Goal: Transaction & Acquisition: Purchase product/service

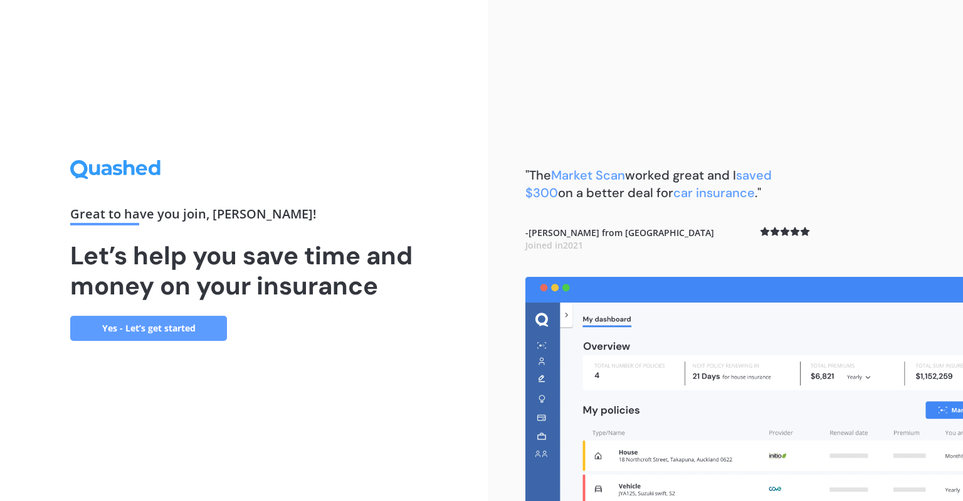
click at [451, 356] on div "Great to have you join , [PERSON_NAME] ! Let’s help you save time and money on …" at bounding box center [244, 250] width 488 height 501
click at [424, 161] on div "Great to have you join , [PERSON_NAME] ! Let’s help you save time and money on …" at bounding box center [244, 250] width 488 height 501
click at [435, 201] on div "Great to have you join , [PERSON_NAME] ! Let’s help you save time and money on …" at bounding box center [244, 250] width 488 height 501
click at [423, 192] on div "Great to have you join , [PERSON_NAME] ! Let’s help you save time and money on …" at bounding box center [244, 250] width 488 height 501
click at [175, 332] on link "Yes - Let’s get started" at bounding box center [148, 327] width 157 height 25
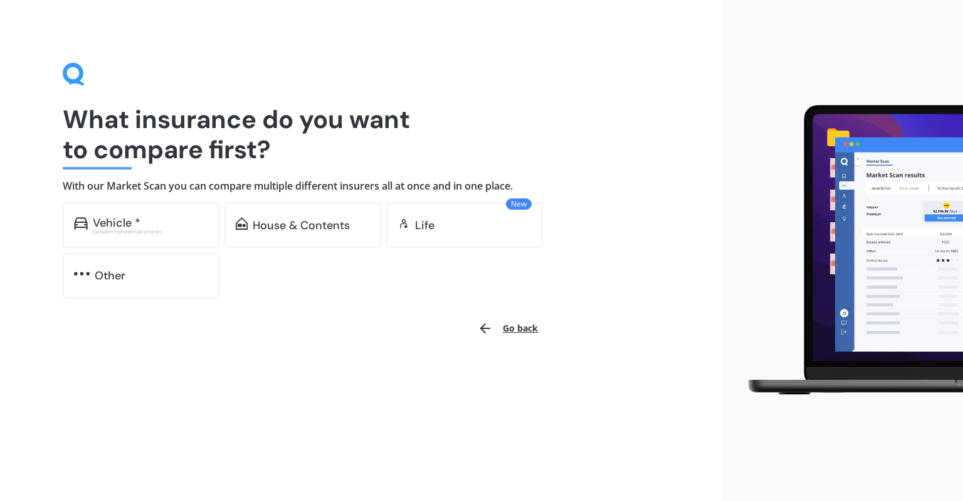
click at [108, 223] on div "Vehicle *" at bounding box center [117, 222] width 48 height 13
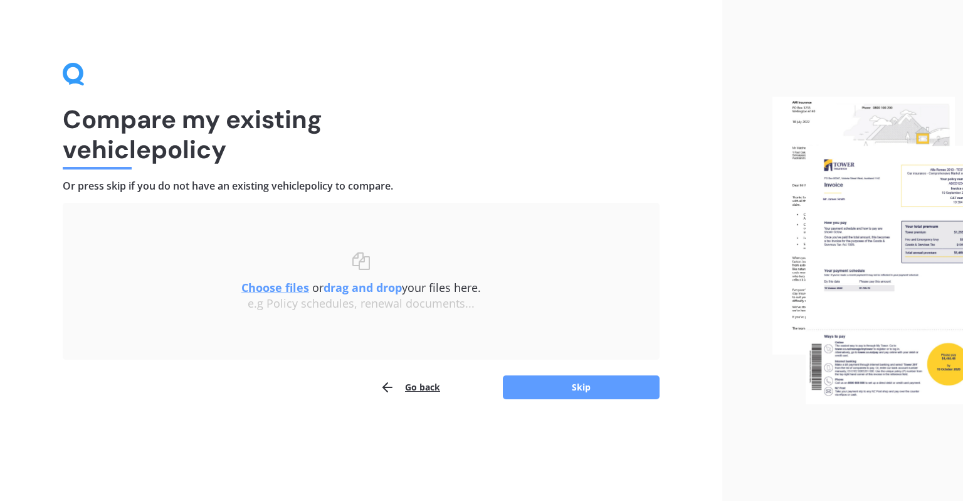
click at [587, 388] on button "Skip" at bounding box center [581, 387] width 157 height 24
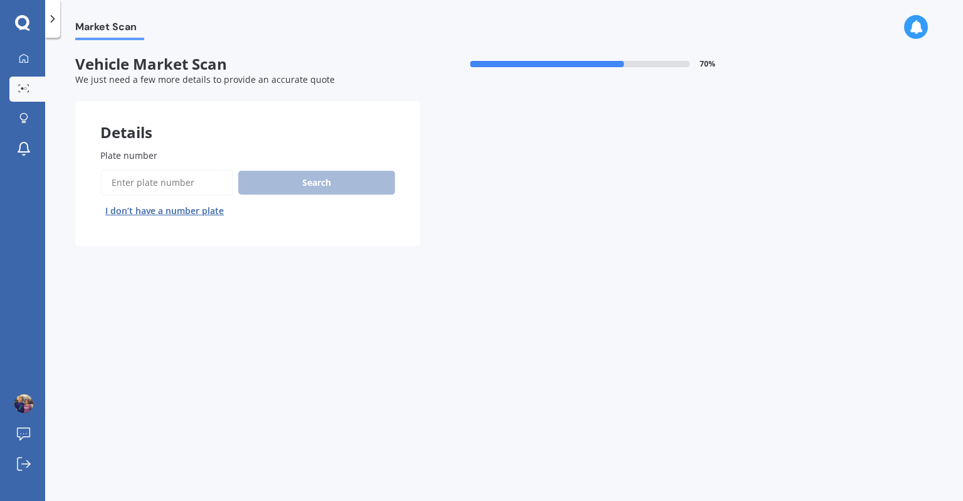
click at [172, 153] on label "Plate number" at bounding box center [245, 155] width 290 height 13
click at [172, 169] on input "Plate number" at bounding box center [166, 182] width 133 height 26
type input "Psy473"
click at [329, 186] on button "Search" at bounding box center [316, 183] width 157 height 24
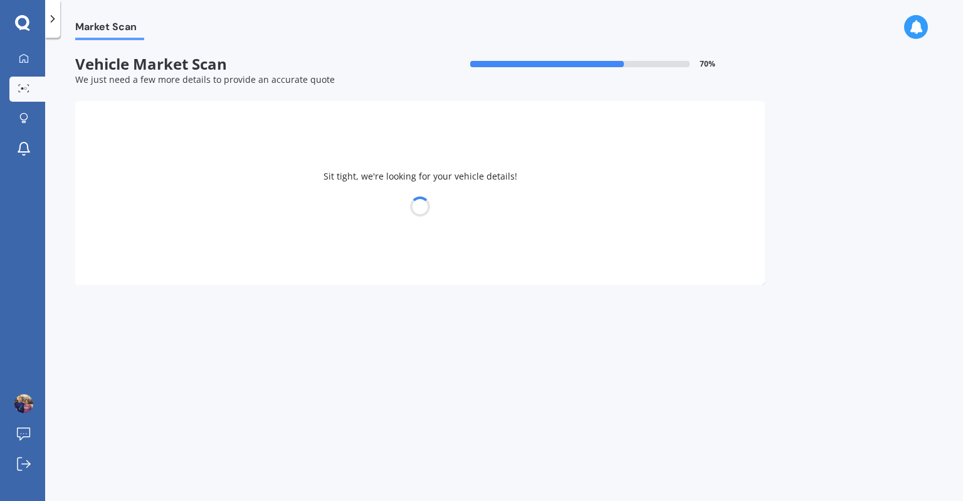
select select "BYD"
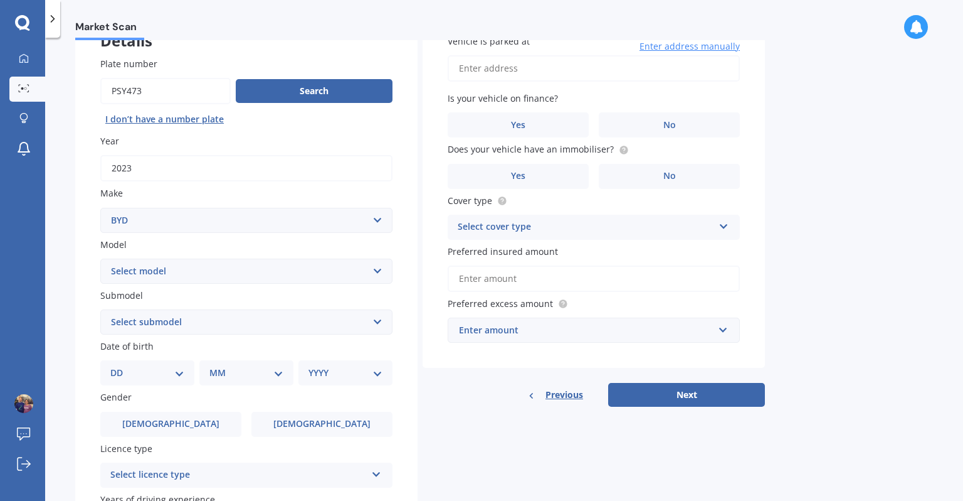
scroll to position [97, 0]
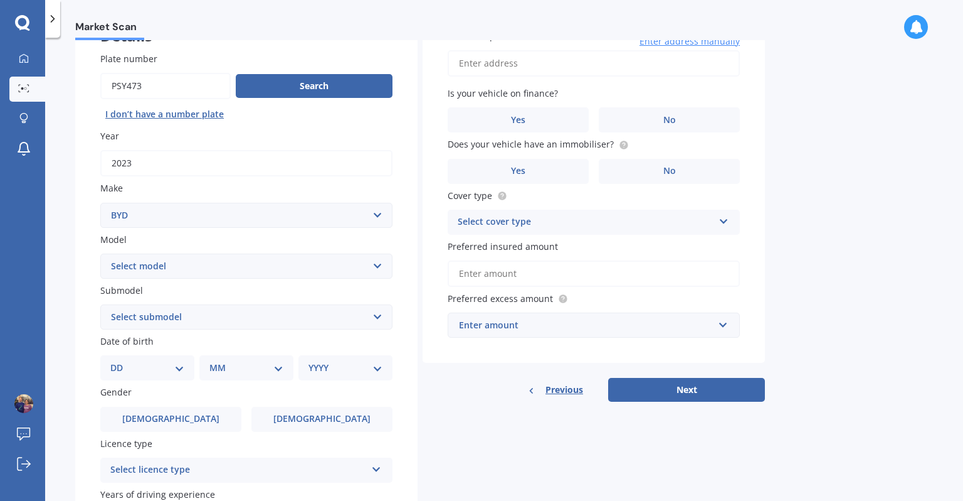
click at [377, 273] on select "Select model Atto 3 Electric Dolphin SEAL SEALION 6 SHARK 6" at bounding box center [246, 265] width 292 height 25
select select "ATTO 3 ELECTRIC"
click at [100, 253] on select "Select model Atto 3 Electric Dolphin SEAL SEALION 6 SHARK 6" at bounding box center [246, 265] width 292 height 25
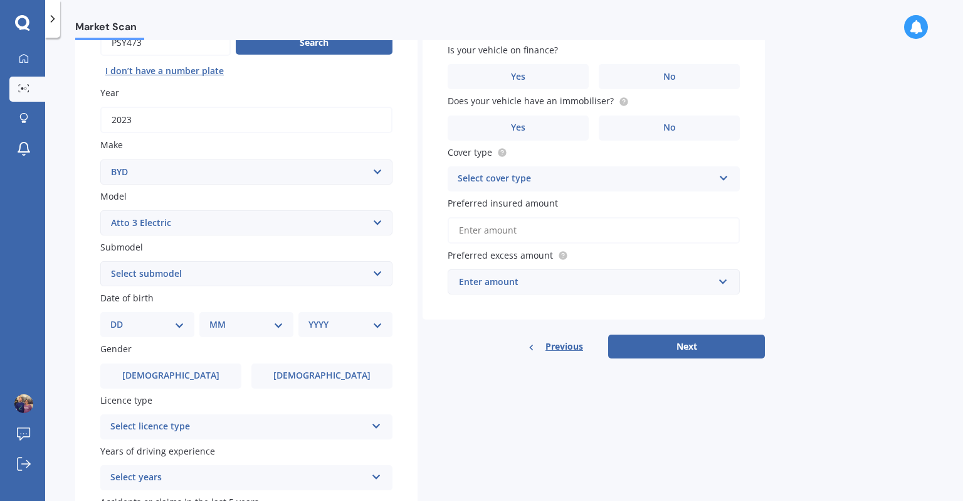
scroll to position [206, 0]
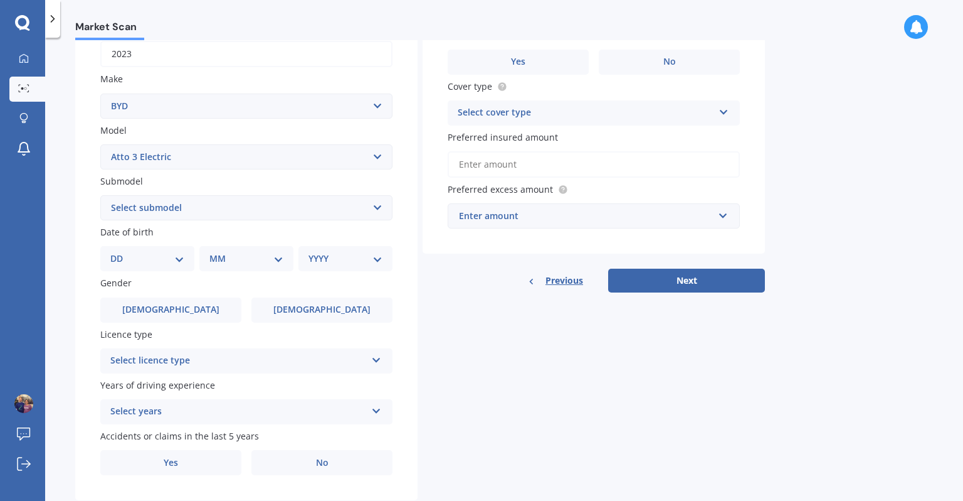
click at [179, 255] on select "DD 01 02 03 04 05 06 07 08 09 10 11 12 13 14 15 16 17 18 19 20 21 22 23 24 25 2…" at bounding box center [147, 259] width 74 height 14
select select "28"
click at [120, 252] on select "DD 01 02 03 04 05 06 07 08 09 10 11 12 13 14 15 16 17 18 19 20 21 22 23 24 25 2…" at bounding box center [147, 259] width 74 height 14
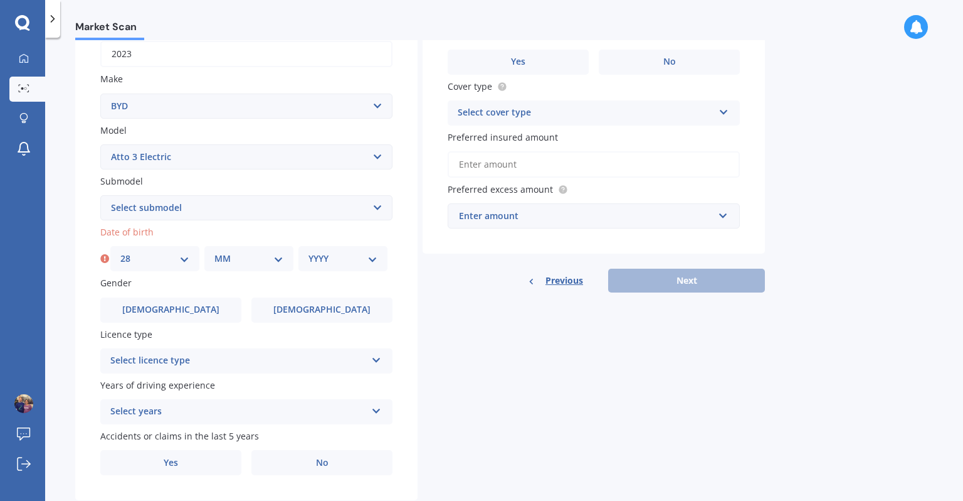
click at [235, 261] on select "MM 01 02 03 04 05 06 07 08 09 10 11 12" at bounding box center [249, 259] width 69 height 14
select select "05"
click at [215, 252] on select "MM 01 02 03 04 05 06 07 08 09 10 11 12" at bounding box center [249, 259] width 69 height 14
click at [335, 260] on select "YYYY 2025 2024 2023 2022 2021 2020 2019 2018 2017 2016 2015 2014 2013 2012 2011…" at bounding box center [343, 259] width 69 height 14
select select "1960"
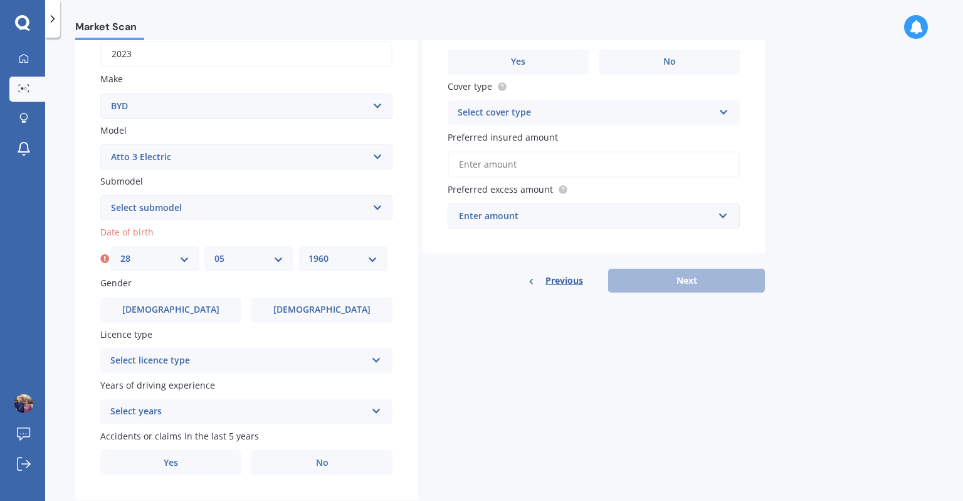
click at [309, 252] on select "YYYY 2025 2024 2023 2022 2021 2020 2019 2018 2017 2016 2015 2014 2013 2012 2011…" at bounding box center [343, 259] width 69 height 14
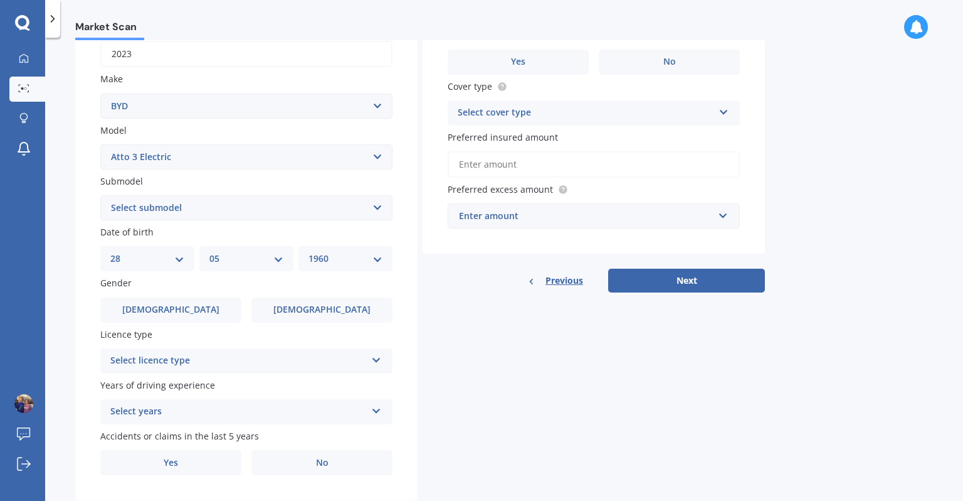
click at [169, 316] on label "[DEMOGRAPHIC_DATA]" at bounding box center [170, 309] width 141 height 25
click at [0, 0] on input "[DEMOGRAPHIC_DATA]" at bounding box center [0, 0] width 0 height 0
click at [376, 359] on icon at bounding box center [376, 357] width 11 height 9
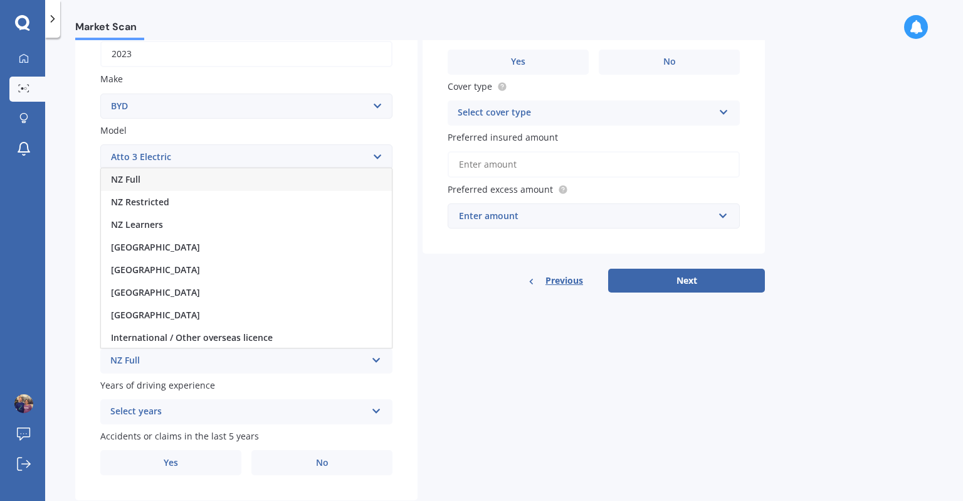
click at [134, 181] on span "NZ Full" at bounding box center [125, 179] width 29 height 12
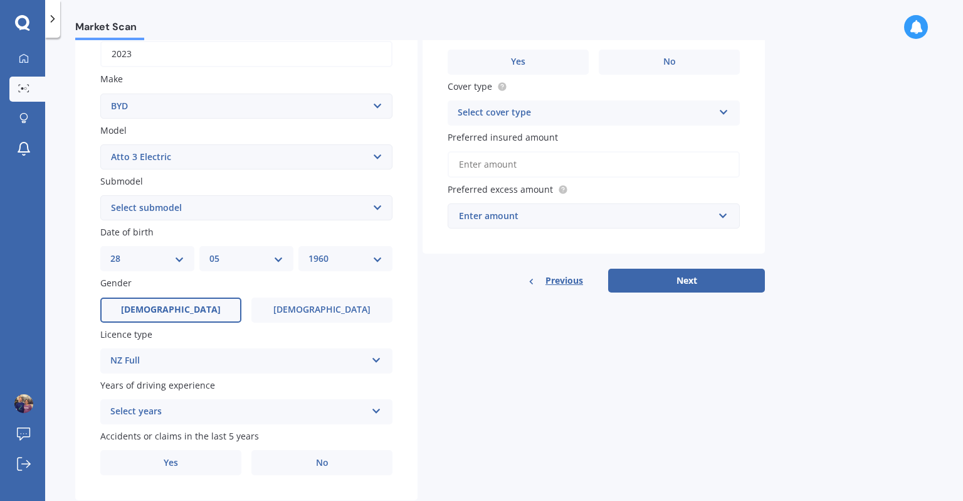
scroll to position [238, 0]
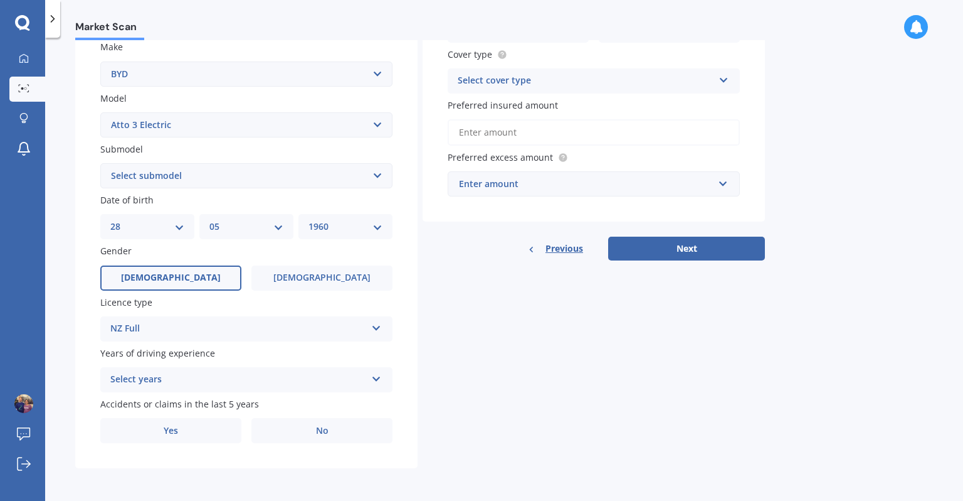
click at [377, 378] on icon at bounding box center [376, 376] width 11 height 9
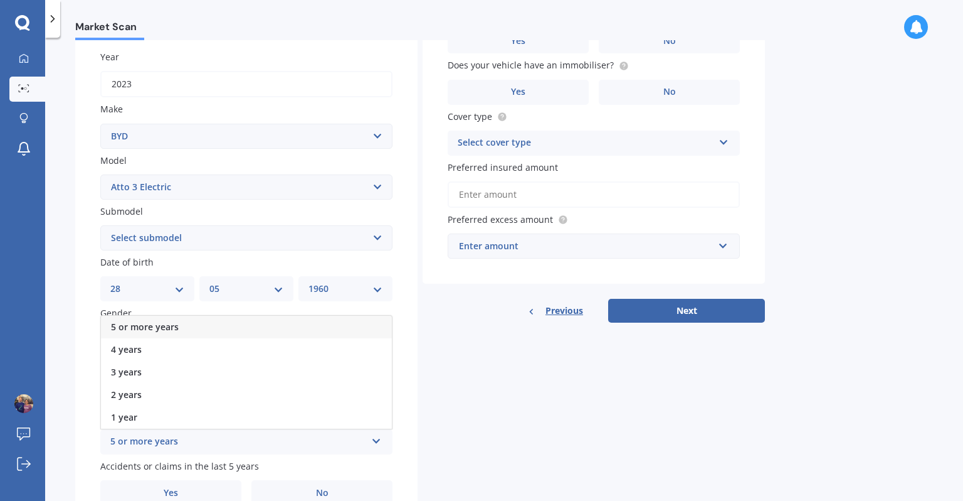
scroll to position [163, 0]
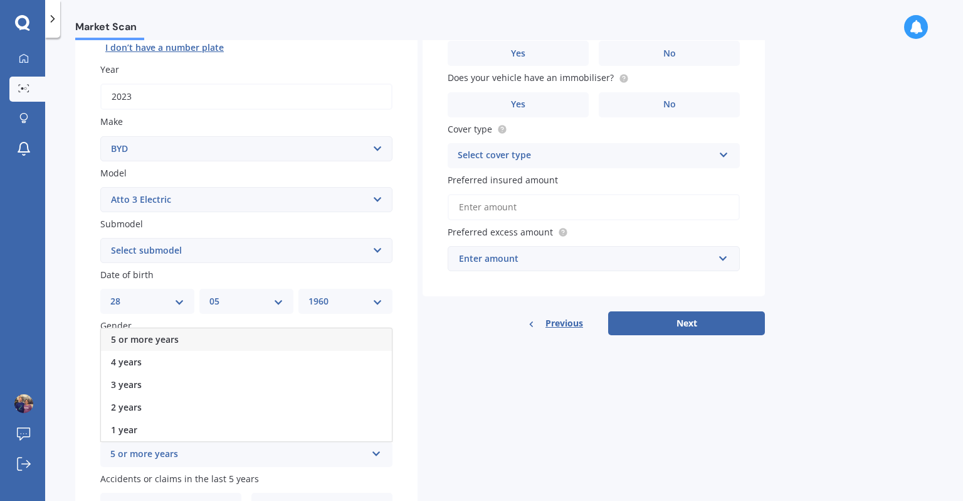
click at [212, 341] on div "5 or more years" at bounding box center [246, 339] width 291 height 23
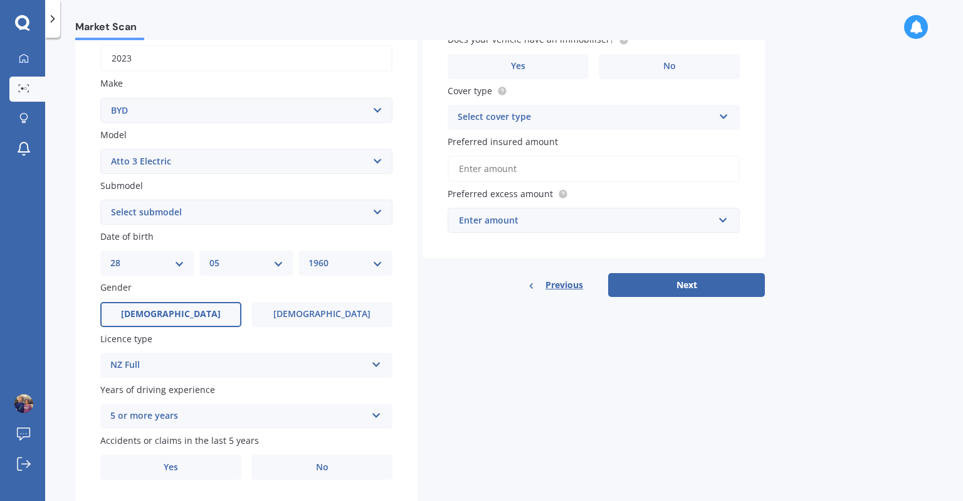
scroll to position [238, 0]
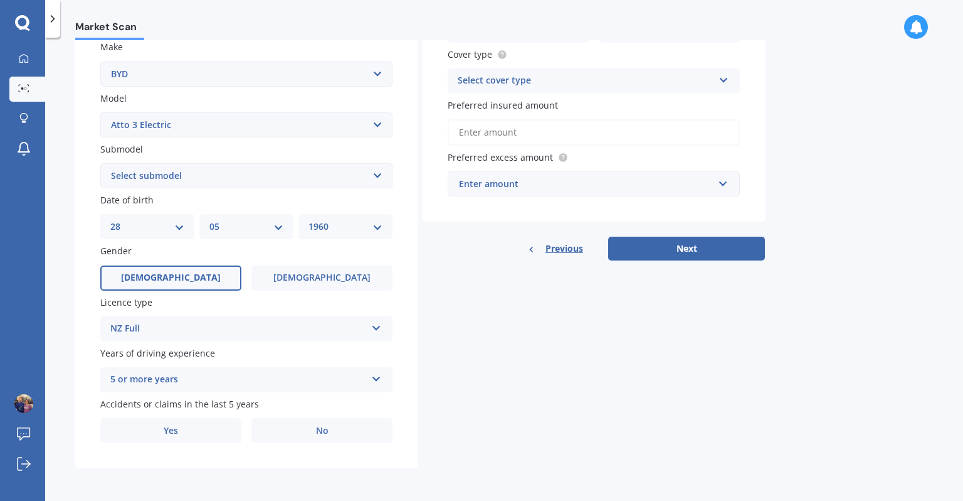
click at [336, 435] on label "No" at bounding box center [322, 430] width 141 height 25
click at [0, 0] on input "No" at bounding box center [0, 0] width 0 height 0
click at [721, 78] on icon at bounding box center [724, 77] width 11 height 9
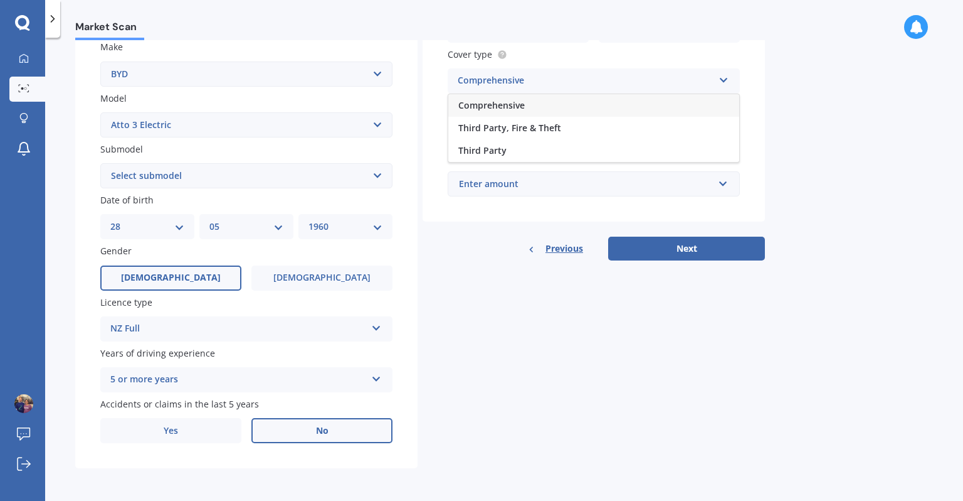
click at [503, 99] on span "Comprehensive" at bounding box center [491, 105] width 66 height 12
click at [539, 125] on input "Preferred insured amount" at bounding box center [594, 132] width 292 height 26
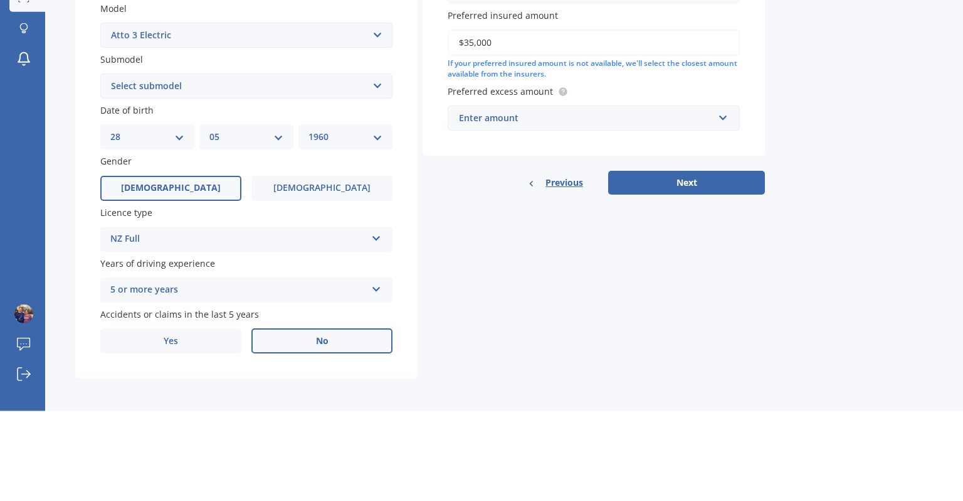
type input "$35,000"
click at [723, 207] on input "text" at bounding box center [589, 208] width 281 height 24
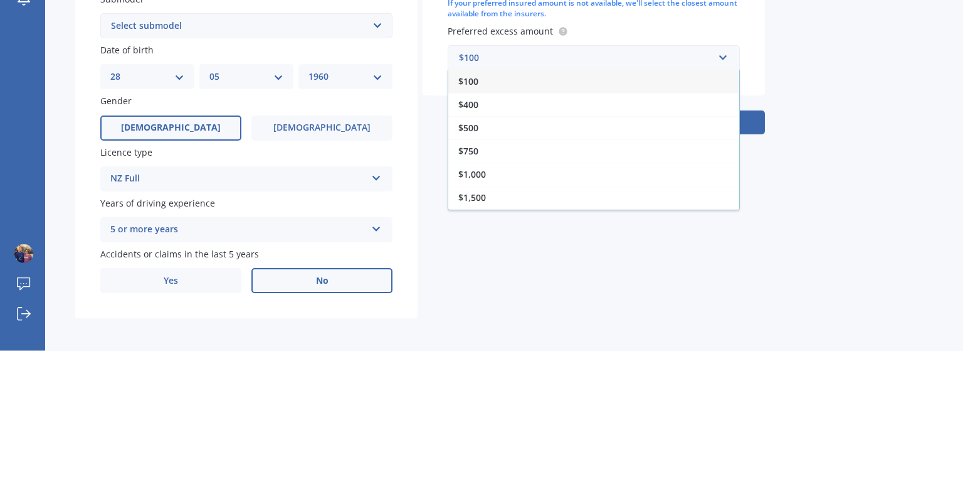
click at [482, 326] on span "$1,000" at bounding box center [472, 324] width 28 height 12
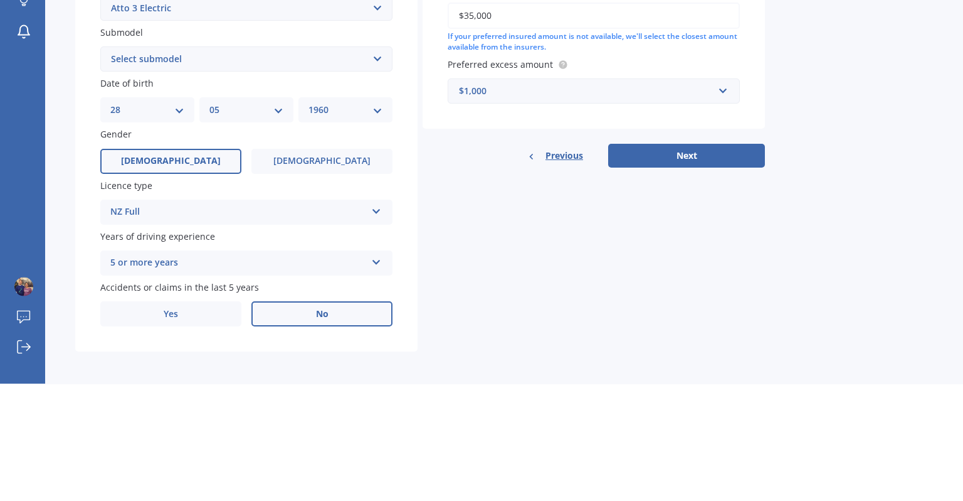
click at [685, 276] on button "Next" at bounding box center [686, 272] width 157 height 24
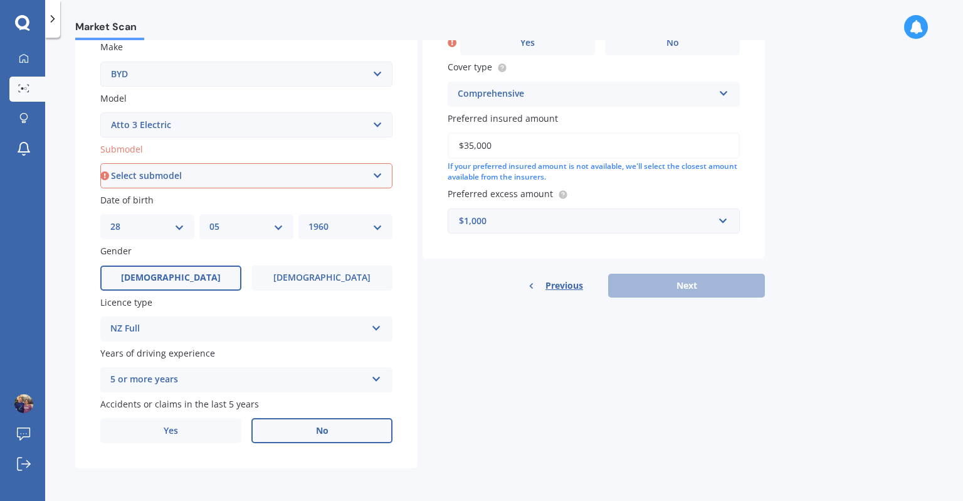
click at [382, 181] on select "Select submodel Extended Range 60KW" at bounding box center [246, 175] width 292 height 25
select select "EXTENDED RANGE 60KW"
click at [100, 163] on select "Select submodel Extended Range 60KW" at bounding box center [246, 175] width 292 height 25
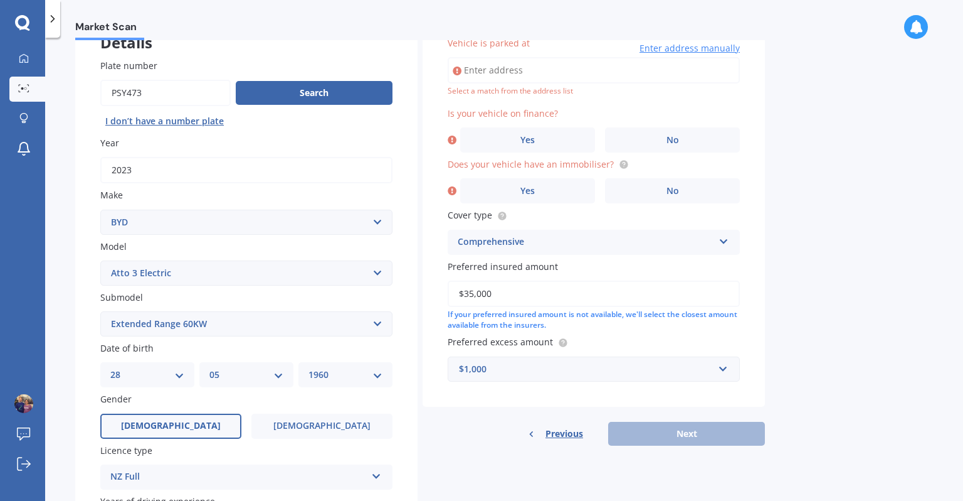
scroll to position [85, 0]
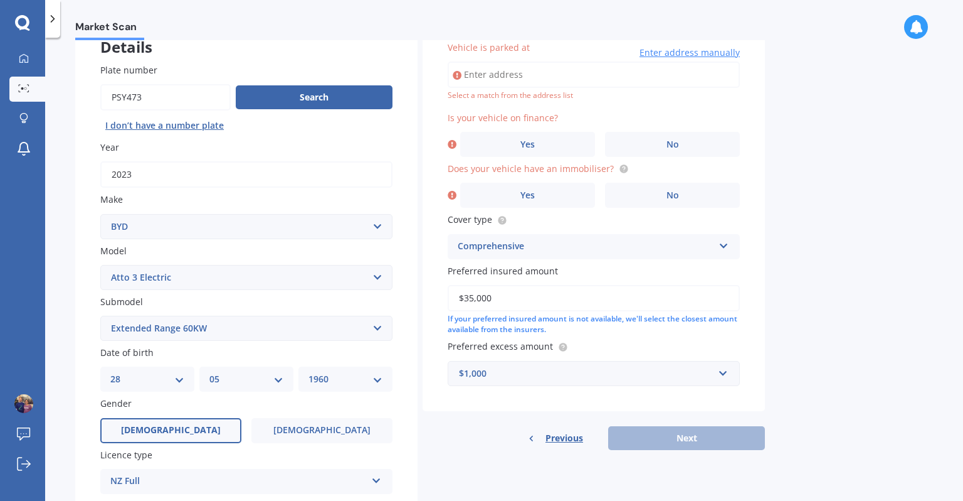
click at [690, 55] on span "Enter address manually" at bounding box center [690, 52] width 100 height 13
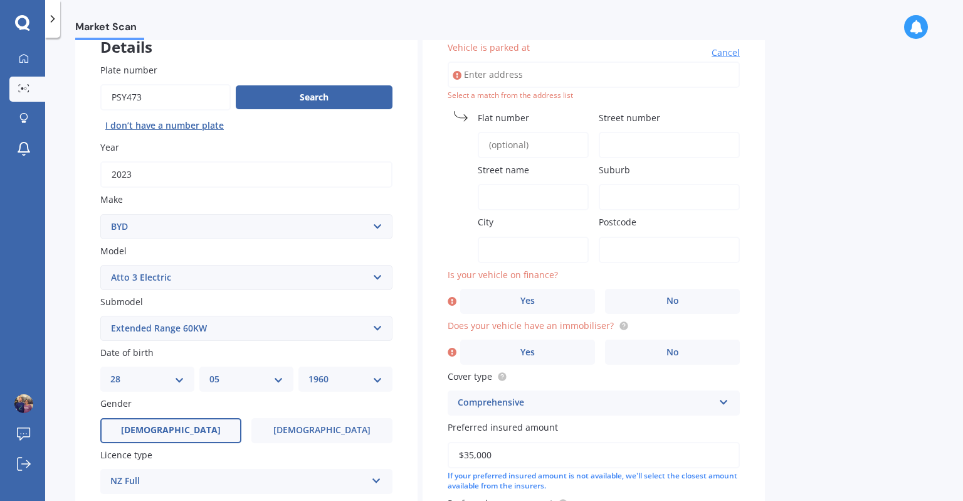
click at [523, 117] on span "Flat number" at bounding box center [503, 118] width 51 height 12
click at [523, 132] on input "Flat number" at bounding box center [533, 145] width 111 height 26
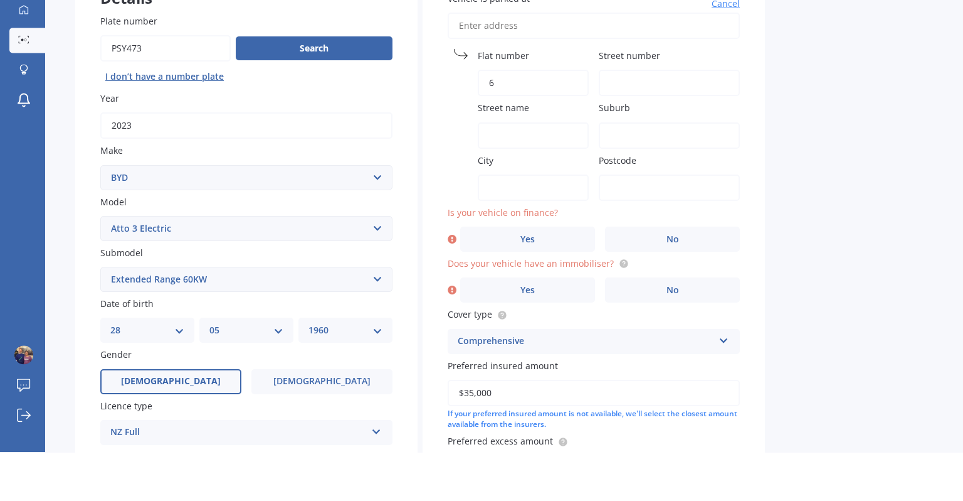
type input "6"
click at [522, 161] on span "Street name" at bounding box center [503, 157] width 51 height 12
click at [522, 171] on input "Street name" at bounding box center [533, 184] width 111 height 26
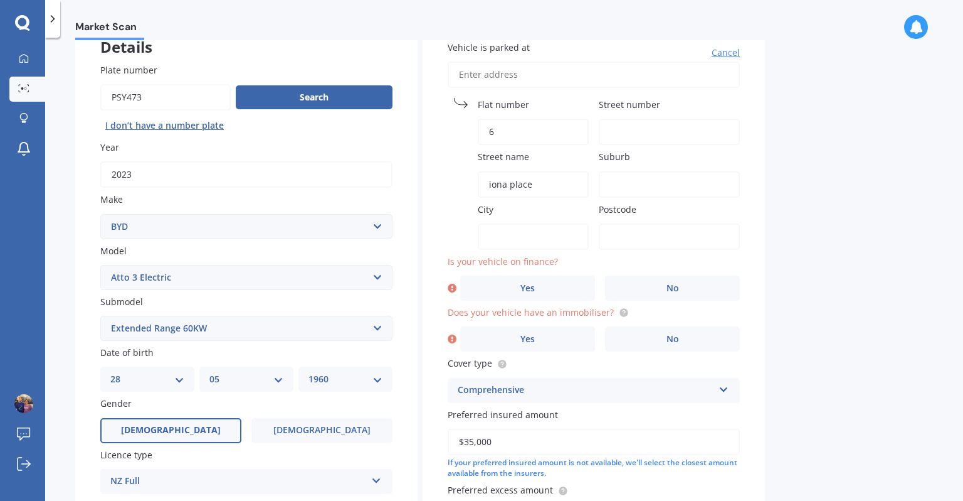
type input "iona place"
click at [620, 183] on input "Suburb" at bounding box center [669, 184] width 141 height 26
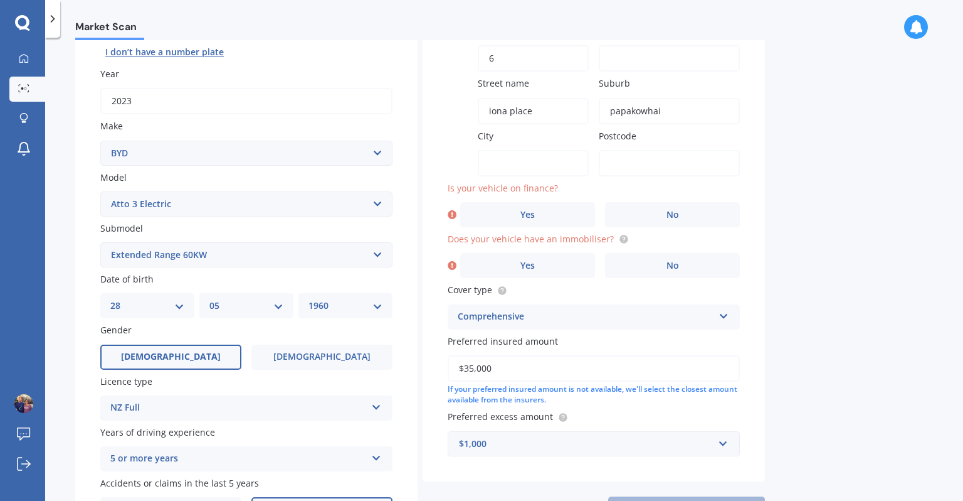
scroll to position [163, 0]
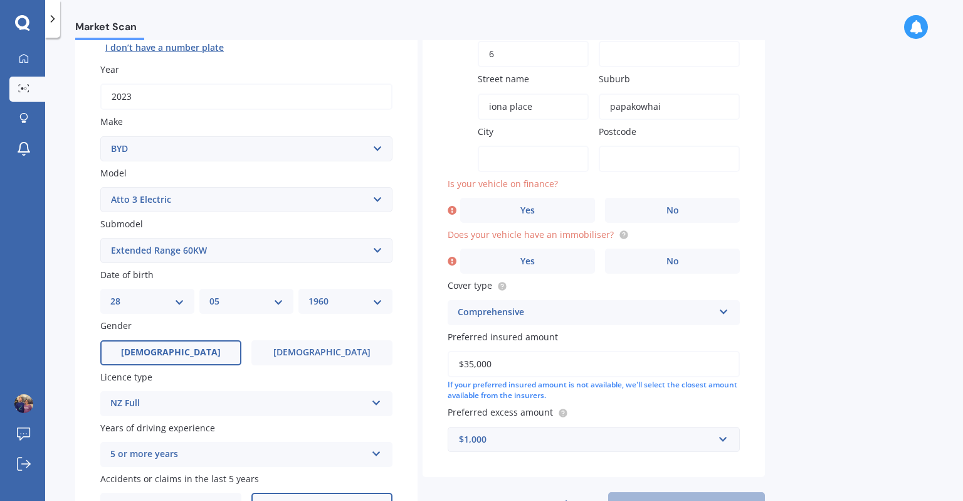
type input "papakowhai"
click at [527, 132] on label "City" at bounding box center [531, 131] width 106 height 13
click at [527, 146] on input "City" at bounding box center [533, 159] width 111 height 26
type input "porirua"
click at [628, 164] on input "Postcode" at bounding box center [669, 159] width 141 height 26
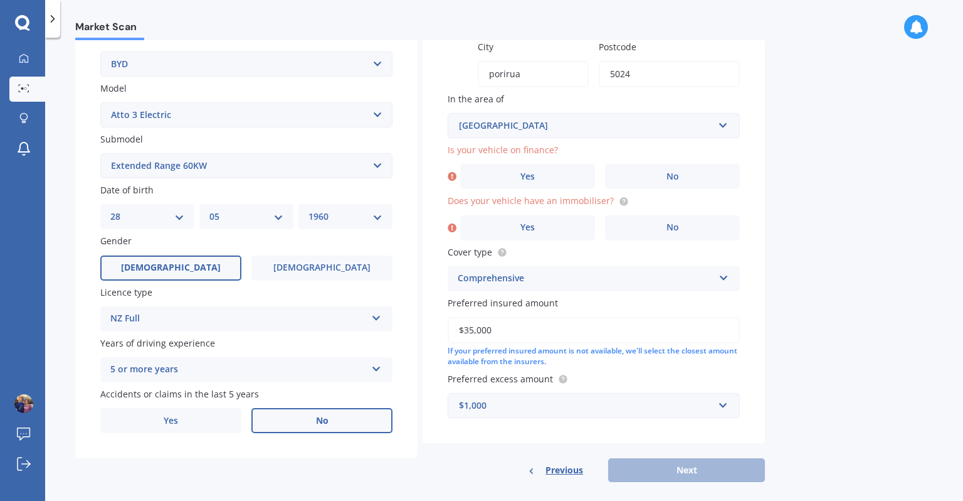
scroll to position [248, 0]
type input "5024"
click at [723, 124] on input "text" at bounding box center [589, 126] width 281 height 24
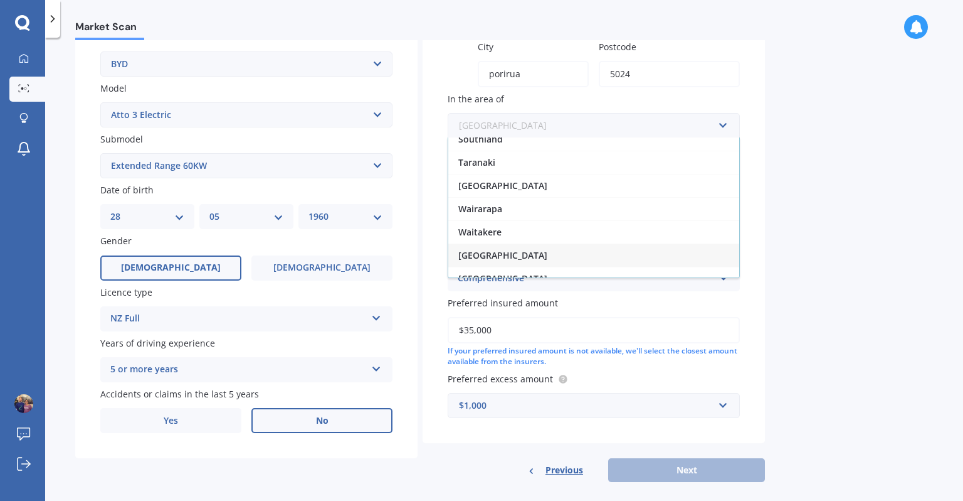
scroll to position [260, 0]
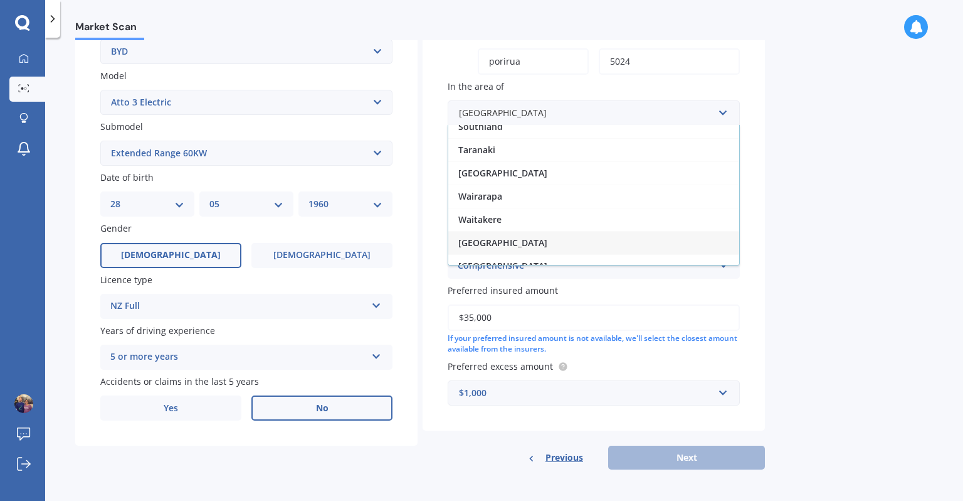
click at [516, 238] on div "[GEOGRAPHIC_DATA]" at bounding box center [593, 242] width 291 height 23
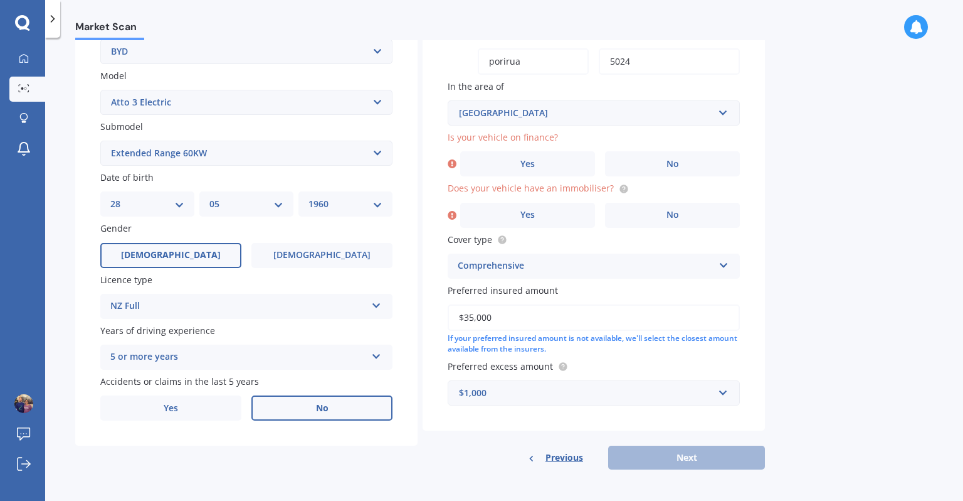
click at [675, 162] on span "No" at bounding box center [673, 164] width 13 height 11
click at [0, 0] on input "No" at bounding box center [0, 0] width 0 height 0
click at [674, 216] on span "No" at bounding box center [673, 214] width 13 height 11
click at [0, 0] on input "No" at bounding box center [0, 0] width 0 height 0
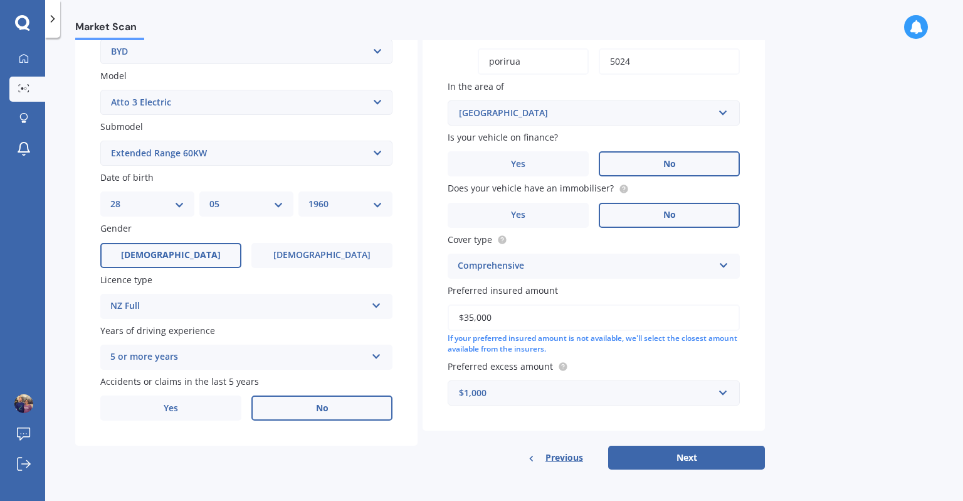
click at [689, 455] on button "Next" at bounding box center [686, 457] width 157 height 24
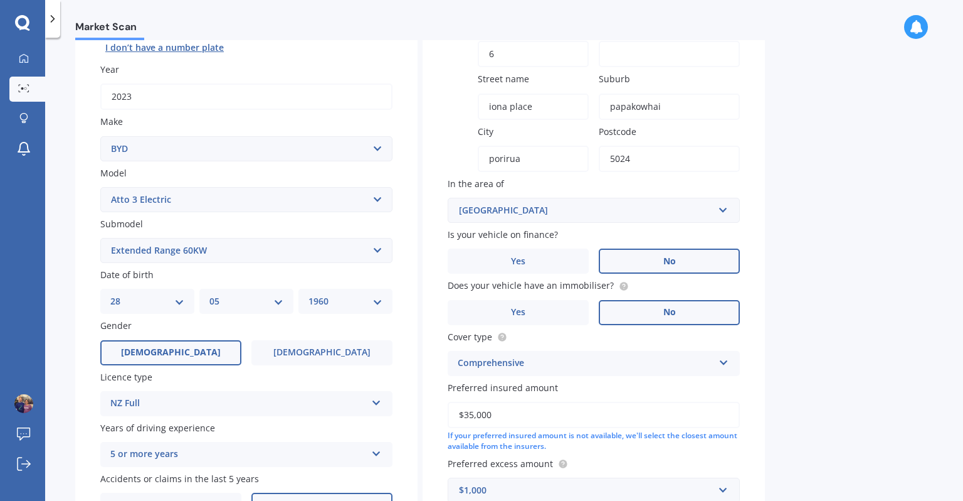
click at [627, 48] on input "Street number" at bounding box center [669, 54] width 141 height 26
click at [622, 55] on input "Street number" at bounding box center [669, 54] width 141 height 26
click at [701, 82] on label "Suburb" at bounding box center [667, 78] width 136 height 13
click at [701, 93] on input "papakowhai" at bounding box center [669, 106] width 141 height 26
click at [630, 53] on input "Street number" at bounding box center [669, 54] width 141 height 26
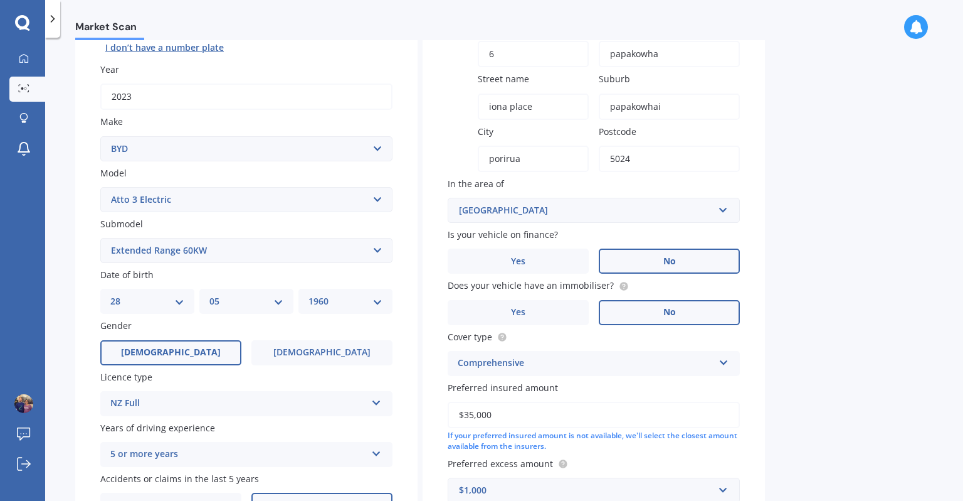
type input "papakowhai"
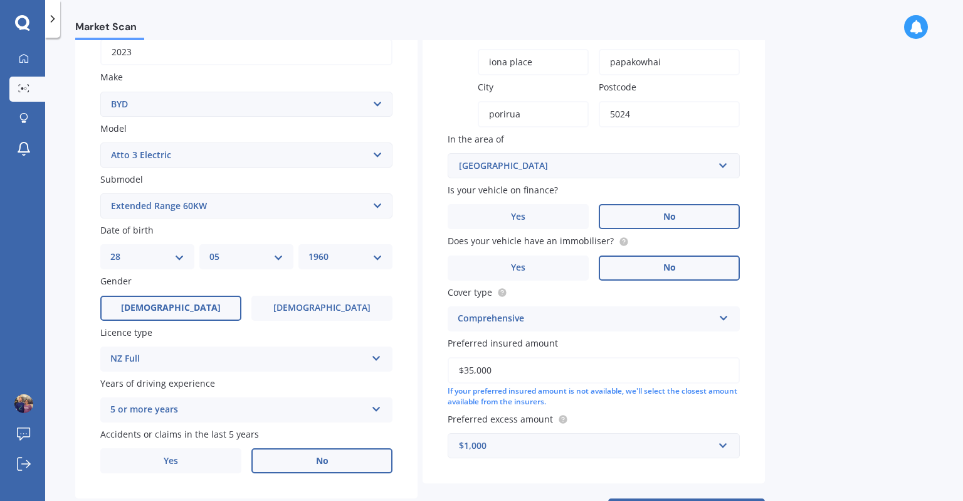
scroll to position [260, 0]
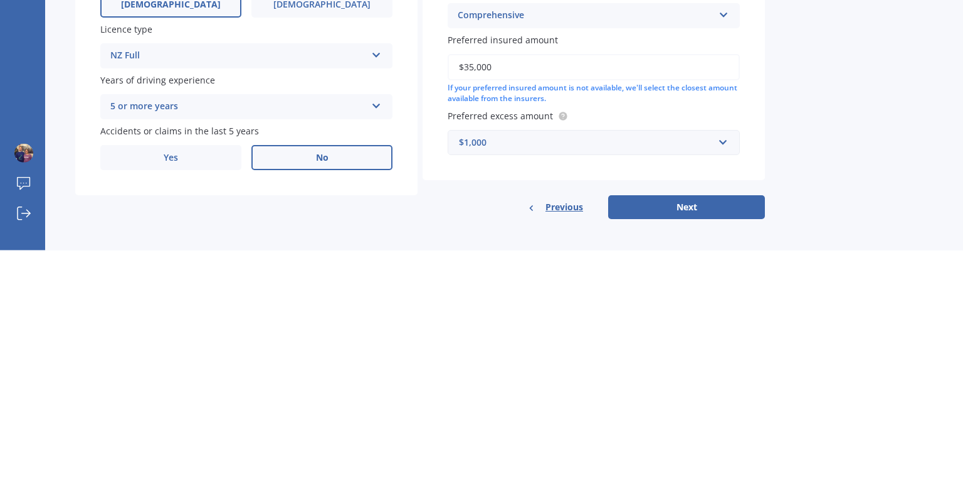
click at [687, 460] on button "Next" at bounding box center [686, 457] width 157 height 24
select select "28"
select select "05"
select select "1960"
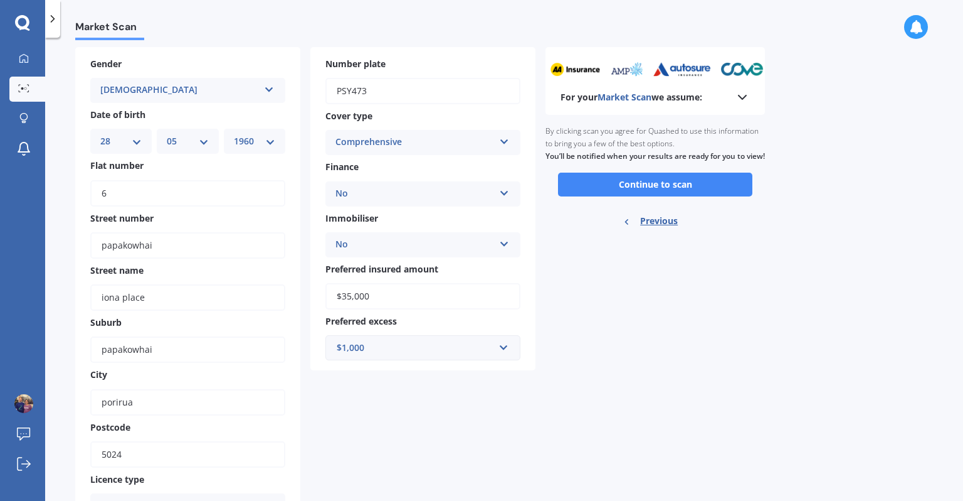
scroll to position [0, 0]
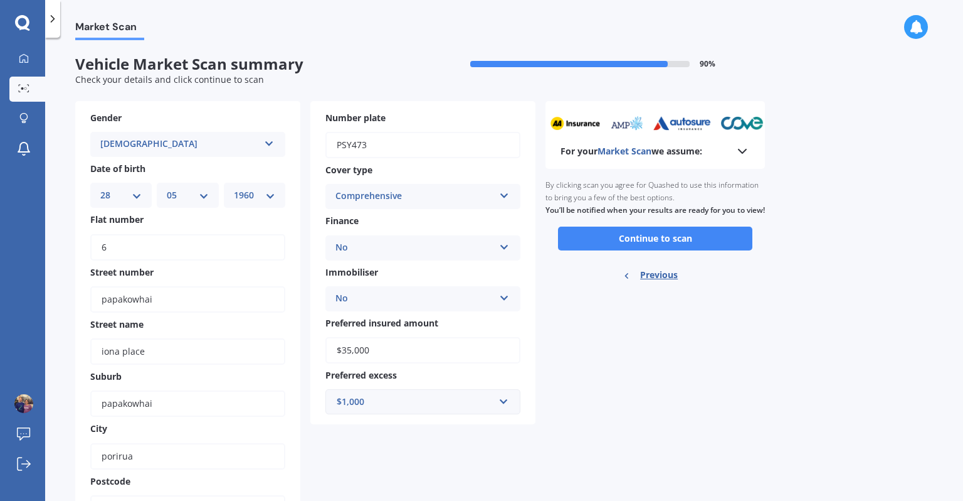
click at [665, 250] on button "Continue to scan" at bounding box center [655, 238] width 194 height 24
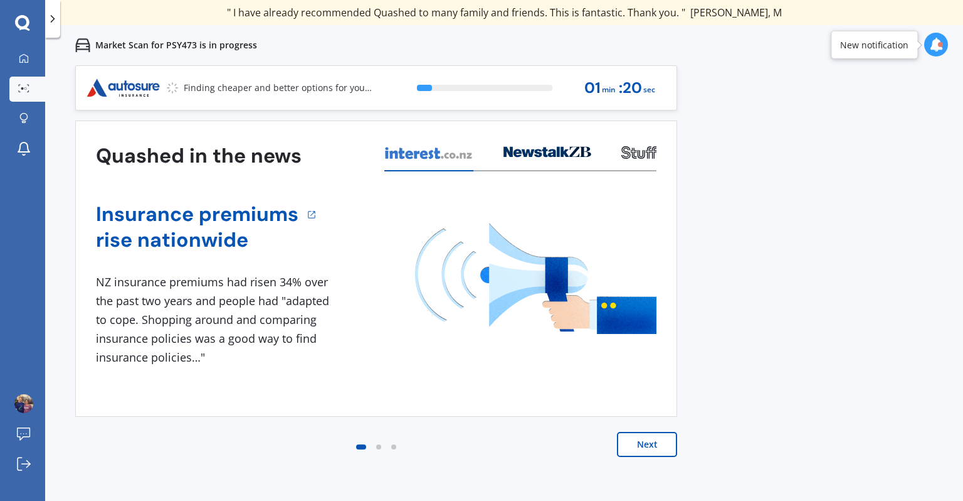
click at [645, 454] on button "Next" at bounding box center [647, 444] width 60 height 25
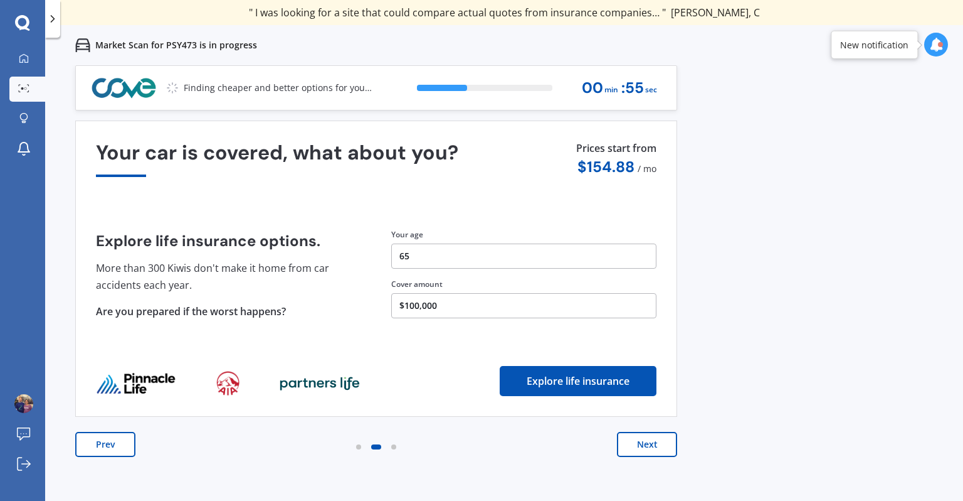
click at [649, 442] on button "Next" at bounding box center [647, 444] width 60 height 25
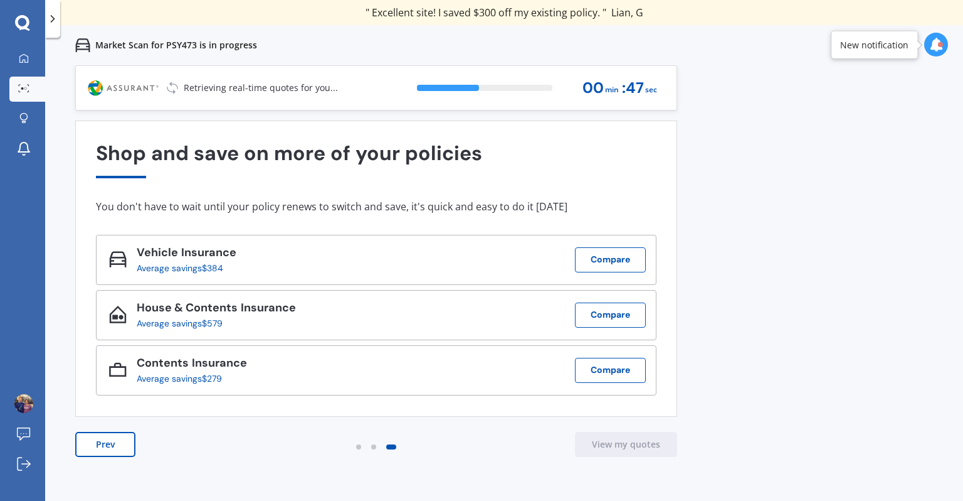
click at [600, 248] on button "Compare" at bounding box center [610, 259] width 71 height 25
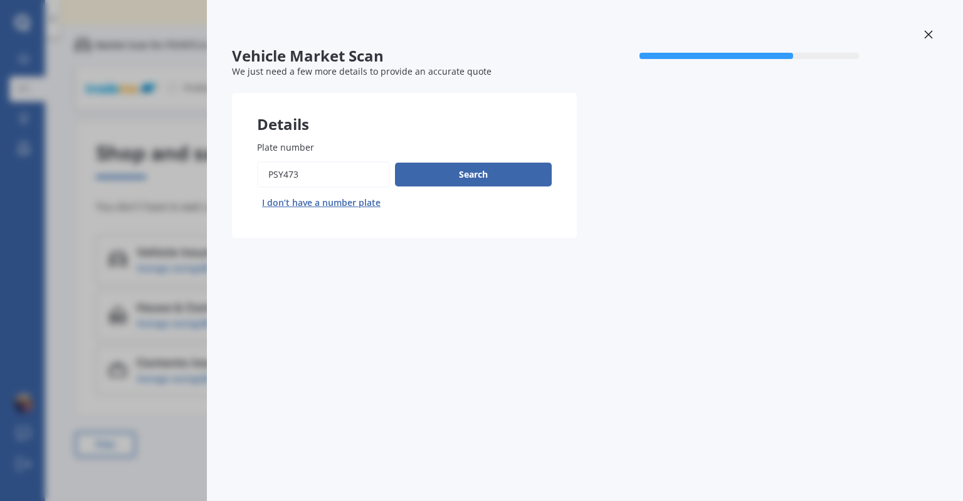
click at [470, 173] on button "Search" at bounding box center [473, 174] width 157 height 24
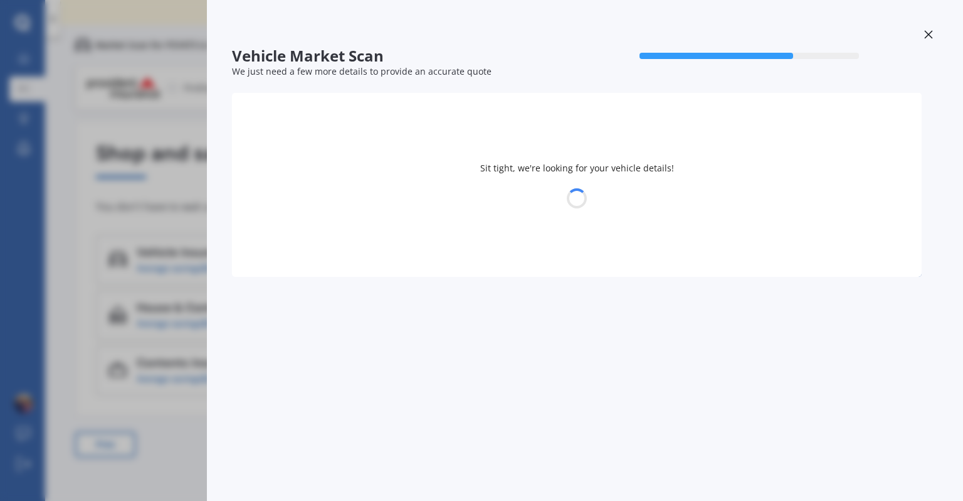
select select "BYD"
select select "28"
select select "05"
select select "1960"
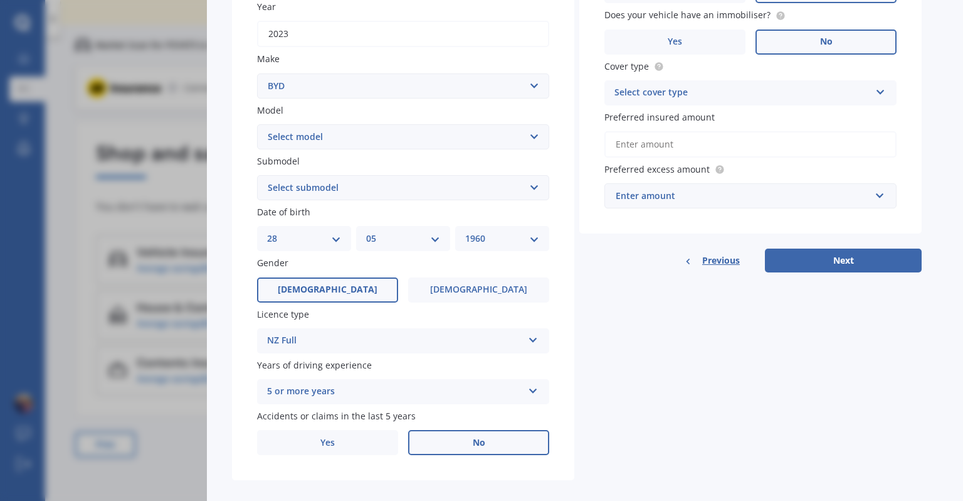
scroll to position [233, 0]
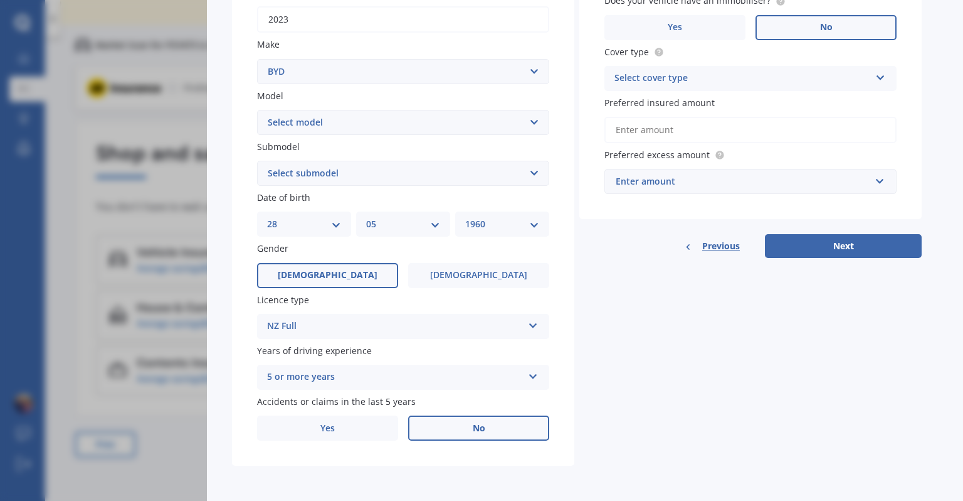
click at [847, 248] on button "Next" at bounding box center [843, 246] width 157 height 24
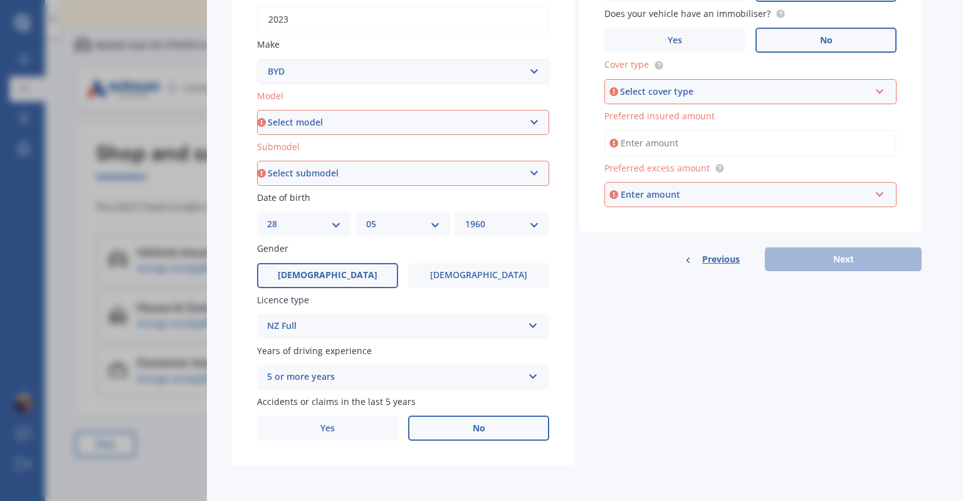
click at [880, 90] on icon at bounding box center [880, 89] width 11 height 9
click at [657, 114] on span "Comprehensive" at bounding box center [649, 115] width 66 height 12
